Goal: Task Accomplishment & Management: Complete application form

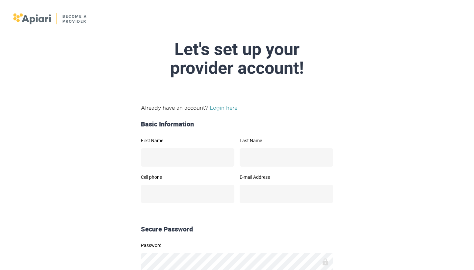
click at [221, 107] on link "Login here" at bounding box center [224, 108] width 28 height 6
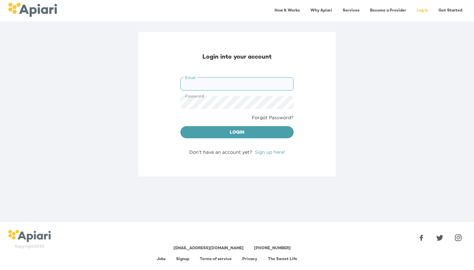
type input "**********"
click at [237, 132] on button "Login" at bounding box center [236, 132] width 113 height 13
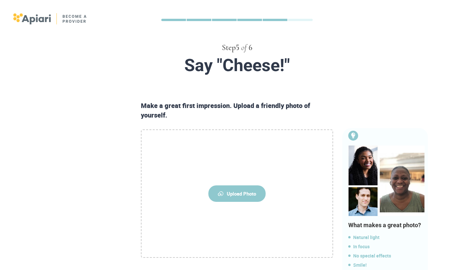
click at [233, 189] on span "Upload Photo" at bounding box center [236, 193] width 57 height 16
click at [0, 0] on input "Upload Photo" at bounding box center [0, 0] width 0 height 0
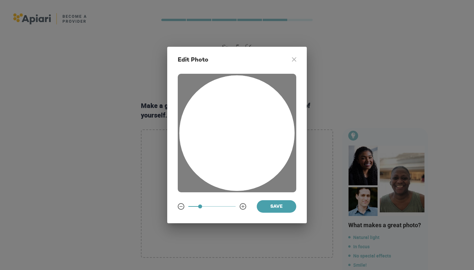
drag, startPoint x: 260, startPoint y: 181, endPoint x: 265, endPoint y: 146, distance: 36.0
click at [265, 146] on div at bounding box center [237, 132] width 115 height 115
drag, startPoint x: 243, startPoint y: 207, endPoint x: 256, endPoint y: 206, distance: 12.6
click at [258, 206] on div "Save" at bounding box center [237, 206] width 119 height 13
drag, startPoint x: 200, startPoint y: 206, endPoint x: 223, endPoint y: 207, distance: 22.7
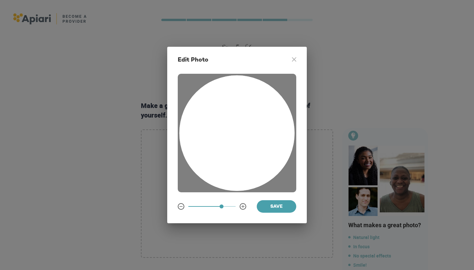
click at [223, 207] on span at bounding box center [222, 207] width 4 height 4
drag, startPoint x: 239, startPoint y: 172, endPoint x: 243, endPoint y: 162, distance: 10.8
click at [243, 162] on div at bounding box center [237, 132] width 115 height 115
click at [295, 58] on icon "A1D20667-DBDC-461F-895E-AC602C3246CF Created with sketchtool." at bounding box center [294, 59] width 4 height 4
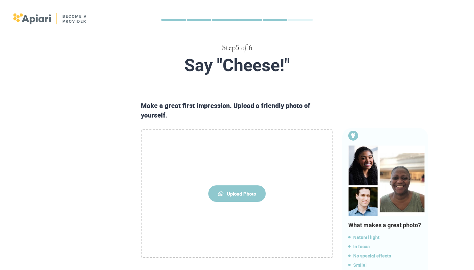
click at [236, 191] on span "Upload Photo" at bounding box center [236, 193] width 57 height 16
click at [0, 0] on input "Upload Photo" at bounding box center [0, 0] width 0 height 0
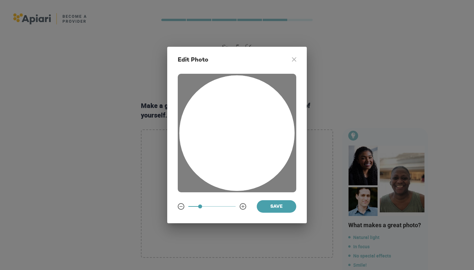
drag, startPoint x: 255, startPoint y: 150, endPoint x: 261, endPoint y: 126, distance: 25.1
click at [261, 126] on div at bounding box center [237, 132] width 115 height 115
click at [292, 57] on div "Edit Photo A1D20667-DBDC-461F-895E-AC602C3246CF Created with sketchtool. Save" at bounding box center [237, 135] width 140 height 177
click at [294, 60] on icon at bounding box center [294, 59] width 4 height 4
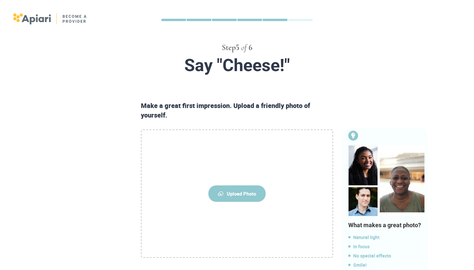
click at [225, 194] on span "Upload Photo" at bounding box center [236, 193] width 57 height 16
click at [0, 0] on input "Upload Photo" at bounding box center [0, 0] width 0 height 0
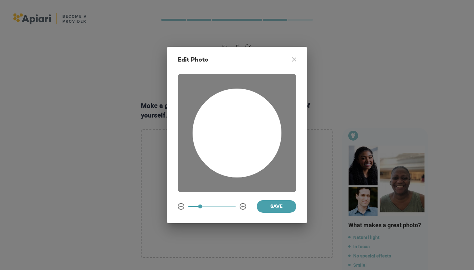
drag, startPoint x: 222, startPoint y: 148, endPoint x: 234, endPoint y: 143, distance: 13.0
click at [234, 143] on div at bounding box center [237, 133] width 89 height 89
click at [276, 202] on button "Save" at bounding box center [277, 206] width 40 height 13
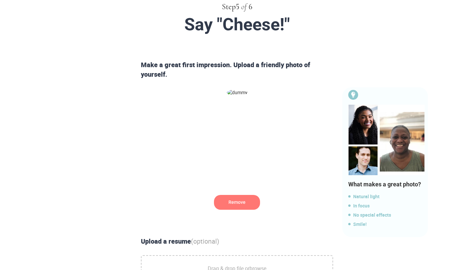
scroll to position [45, 0]
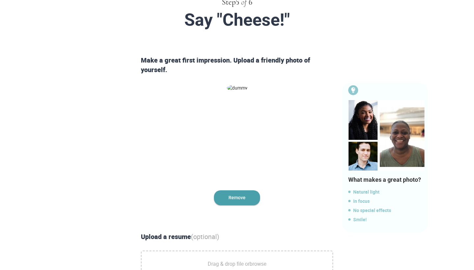
click at [243, 197] on span "Remove" at bounding box center [237, 197] width 46 height 15
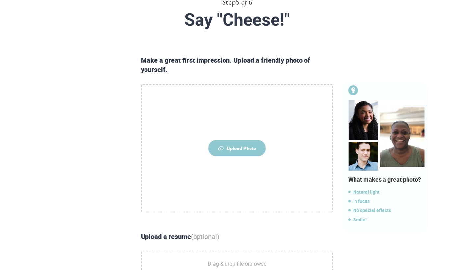
click at [252, 149] on span "Upload Photo" at bounding box center [236, 148] width 57 height 16
click at [0, 0] on input "Upload Photo" at bounding box center [0, 0] width 0 height 0
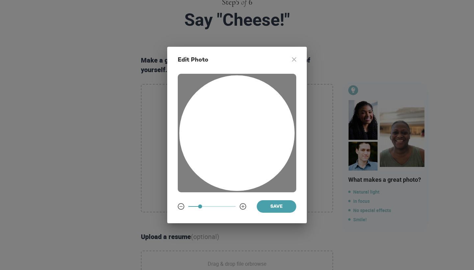
drag, startPoint x: 231, startPoint y: 139, endPoint x: 239, endPoint y: 110, distance: 29.3
click at [239, 110] on div at bounding box center [237, 132] width 115 height 115
drag, startPoint x: 201, startPoint y: 206, endPoint x: 229, endPoint y: 206, distance: 28.3
click at [229, 206] on span at bounding box center [229, 207] width 4 height 4
drag, startPoint x: 246, startPoint y: 160, endPoint x: 246, endPoint y: 151, distance: 9.2
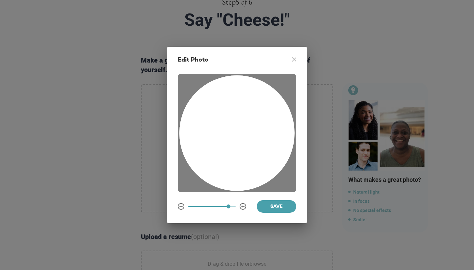
click at [246, 151] on div at bounding box center [237, 132] width 115 height 115
click at [274, 202] on button "Save" at bounding box center [277, 206] width 40 height 13
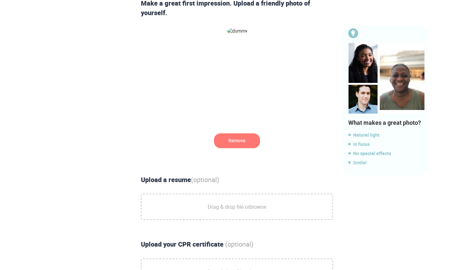
scroll to position [106, 0]
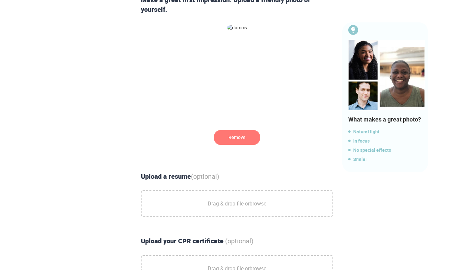
click at [249, 200] on span "Drag & drop file or browse" at bounding box center [237, 203] width 59 height 16
click at [0, 0] on input "Drag & drop file or browse" at bounding box center [0, 0] width 0 height 0
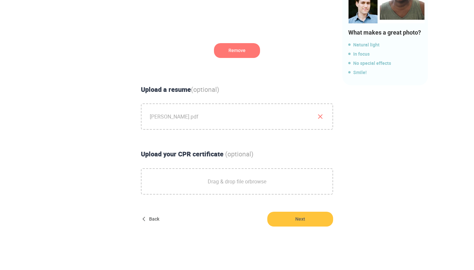
scroll to position [193, 0]
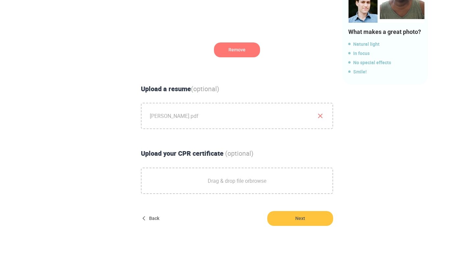
click at [250, 178] on link "browse" at bounding box center [258, 180] width 17 height 7
click at [0, 0] on input "Drag & drop file or browse" at bounding box center [0, 0] width 0 height 0
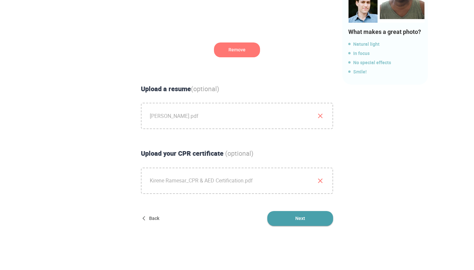
click at [296, 219] on span "Next" at bounding box center [300, 218] width 66 height 15
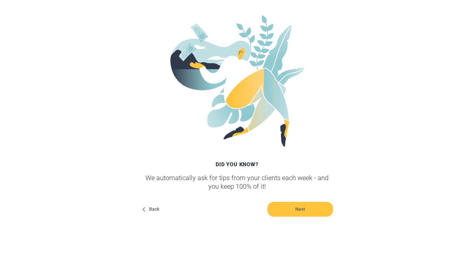
scroll to position [86, 0]
click at [317, 206] on span "Next" at bounding box center [300, 209] width 66 height 15
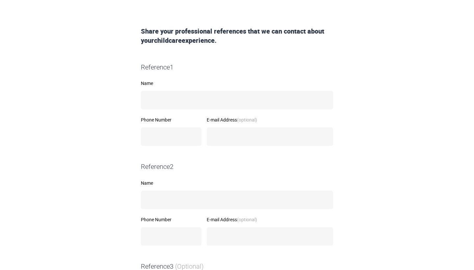
scroll to position [97, 0]
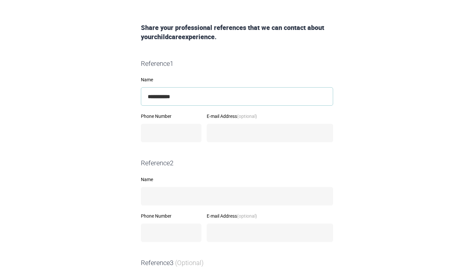
type input "**********"
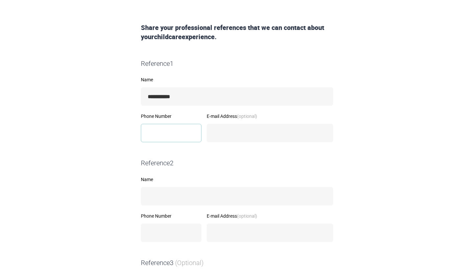
type input "**********"
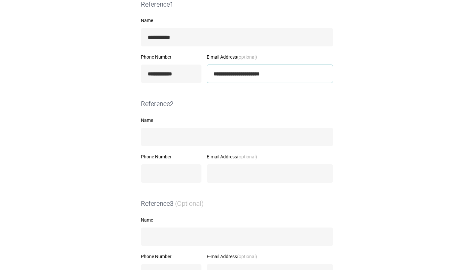
scroll to position [176, 0]
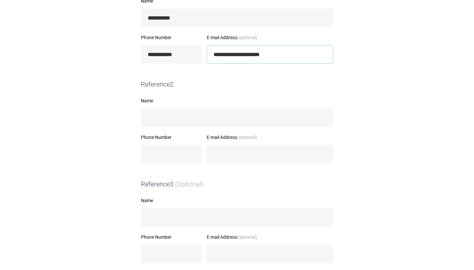
type input "**********"
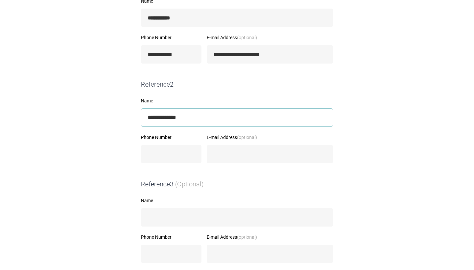
type input "**********"
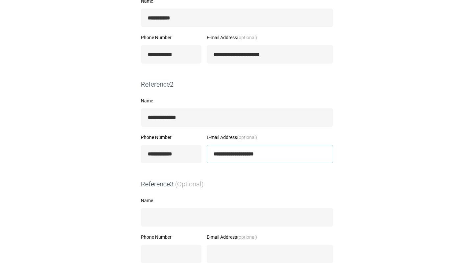
type input "**********"
click at [387, 183] on form "**********" at bounding box center [237, 119] width 337 height 350
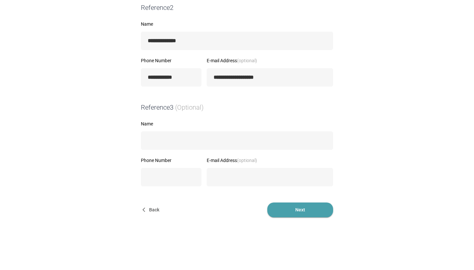
scroll to position [252, 0]
click at [322, 208] on span "Next" at bounding box center [300, 210] width 66 height 15
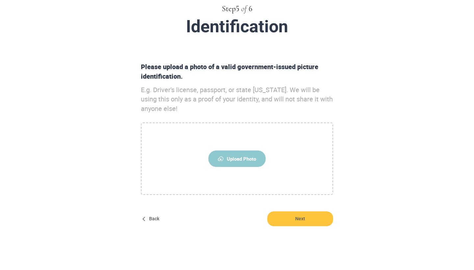
scroll to position [39, 0]
click at [242, 160] on span "Upload Photo" at bounding box center [236, 158] width 57 height 16
click at [0, 0] on input "Upload Photo" at bounding box center [0, 0] width 0 height 0
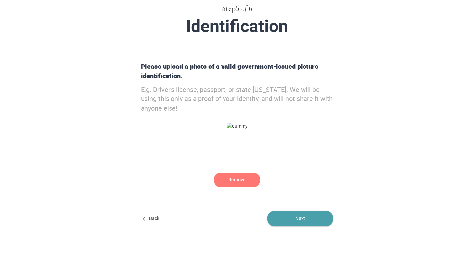
click at [315, 216] on span "Next" at bounding box center [300, 218] width 66 height 15
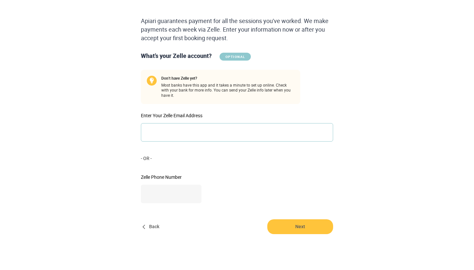
scroll to position [86, 0]
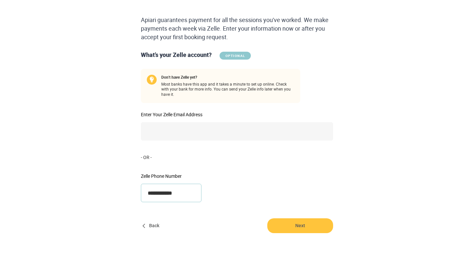
type input "**********"
click at [335, 172] on div "**********" at bounding box center [237, 113] width 198 height 195
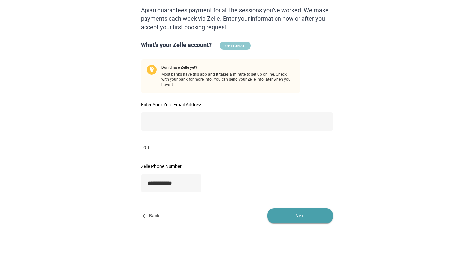
scroll to position [96, 0]
click at [298, 209] on span "Next" at bounding box center [300, 216] width 66 height 15
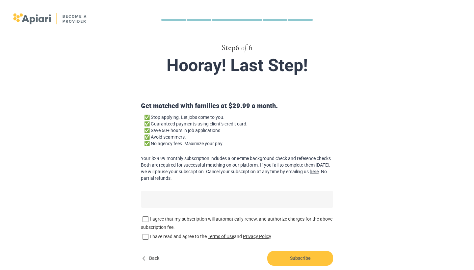
scroll to position [0, 0]
click at [149, 255] on span "Back" at bounding box center [151, 258] width 21 height 15
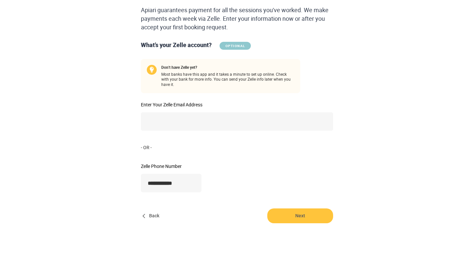
scroll to position [96, 0]
click at [185, 174] on input "**********" at bounding box center [171, 183] width 61 height 18
type input "**********"
click at [153, 209] on span "Back" at bounding box center [151, 216] width 21 height 15
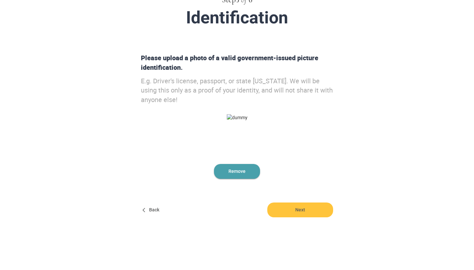
scroll to position [47, 0]
click at [246, 170] on span "Remove" at bounding box center [237, 171] width 46 height 15
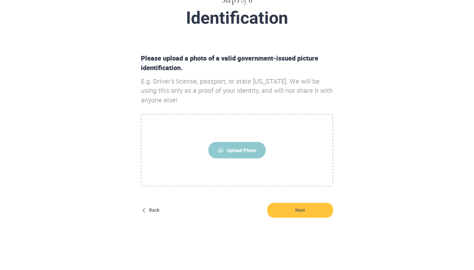
click at [147, 210] on icon "button" at bounding box center [145, 210] width 5 height 5
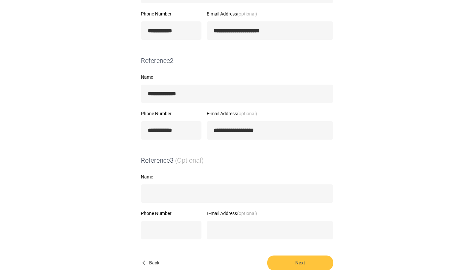
scroll to position [179, 0]
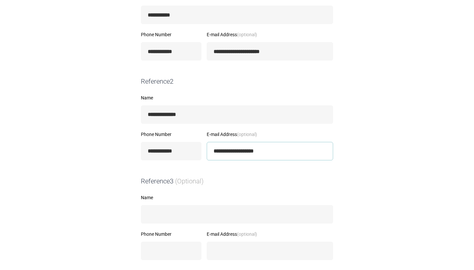
click at [261, 157] on input "**********" at bounding box center [270, 151] width 126 height 18
click at [191, 149] on input "**********" at bounding box center [171, 151] width 61 height 18
type input "**********"
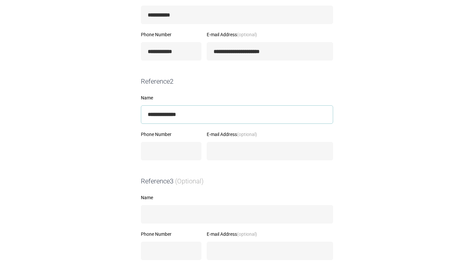
click at [198, 110] on input "**********" at bounding box center [237, 114] width 192 height 18
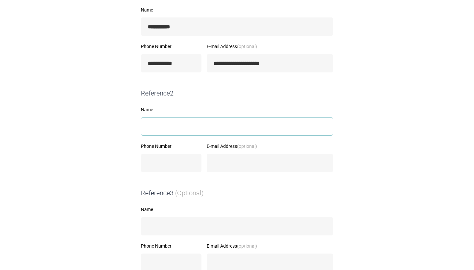
scroll to position [134, 0]
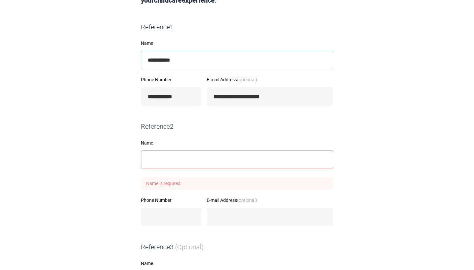
click at [203, 56] on input "**********" at bounding box center [237, 60] width 192 height 18
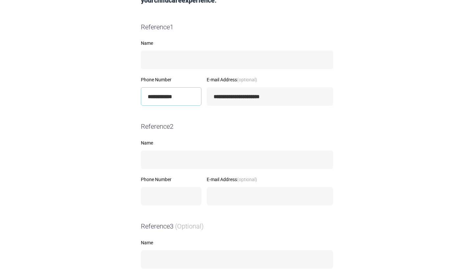
click at [178, 91] on input "**********" at bounding box center [171, 96] width 61 height 18
type input "**********"
click at [273, 97] on input "**********" at bounding box center [270, 96] width 126 height 18
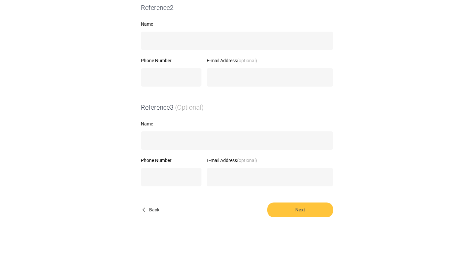
scroll to position [252, 0]
click at [153, 209] on span "Back" at bounding box center [151, 210] width 21 height 15
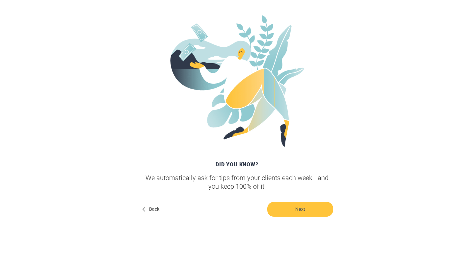
scroll to position [86, 0]
click at [157, 207] on span "Back" at bounding box center [151, 209] width 21 height 15
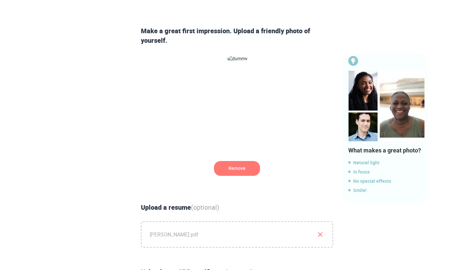
scroll to position [85, 0]
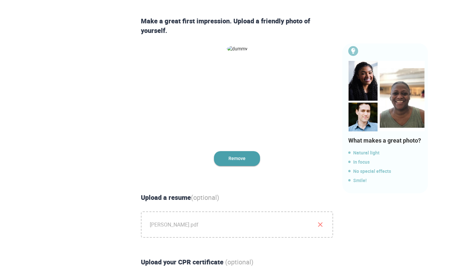
click at [246, 159] on span "Remove" at bounding box center [237, 158] width 46 height 15
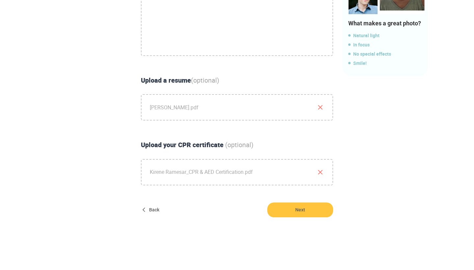
scroll to position [202, 0]
click at [320, 106] on icon "button" at bounding box center [321, 108] width 8 height 8
click at [322, 171] on icon "button" at bounding box center [321, 173] width 8 height 8
click at [154, 209] on span "Back" at bounding box center [151, 210] width 21 height 15
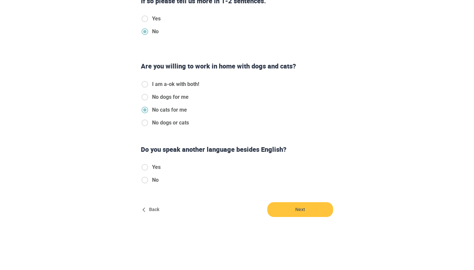
scroll to position [173, 0]
click at [296, 218] on div "Step 4 of 6 Let’s fine-tune your matches. What is the age range of kids you’d l…" at bounding box center [237, 32] width 474 height 411
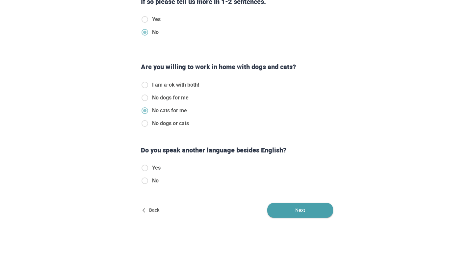
click at [292, 207] on span "Next" at bounding box center [300, 210] width 66 height 15
